Goal: Transaction & Acquisition: Book appointment/travel/reservation

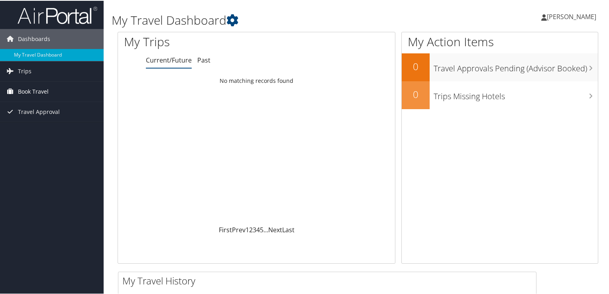
click at [37, 93] on span "Book Travel" at bounding box center [33, 91] width 31 height 20
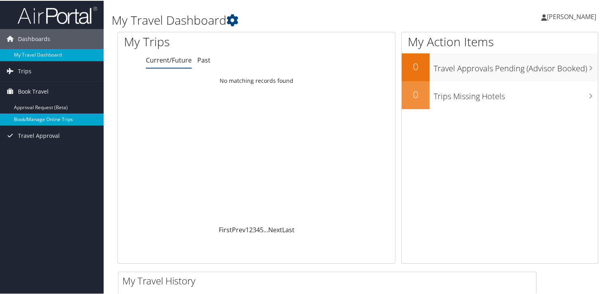
click at [46, 119] on link "Book/Manage Online Trips" at bounding box center [52, 119] width 104 height 12
